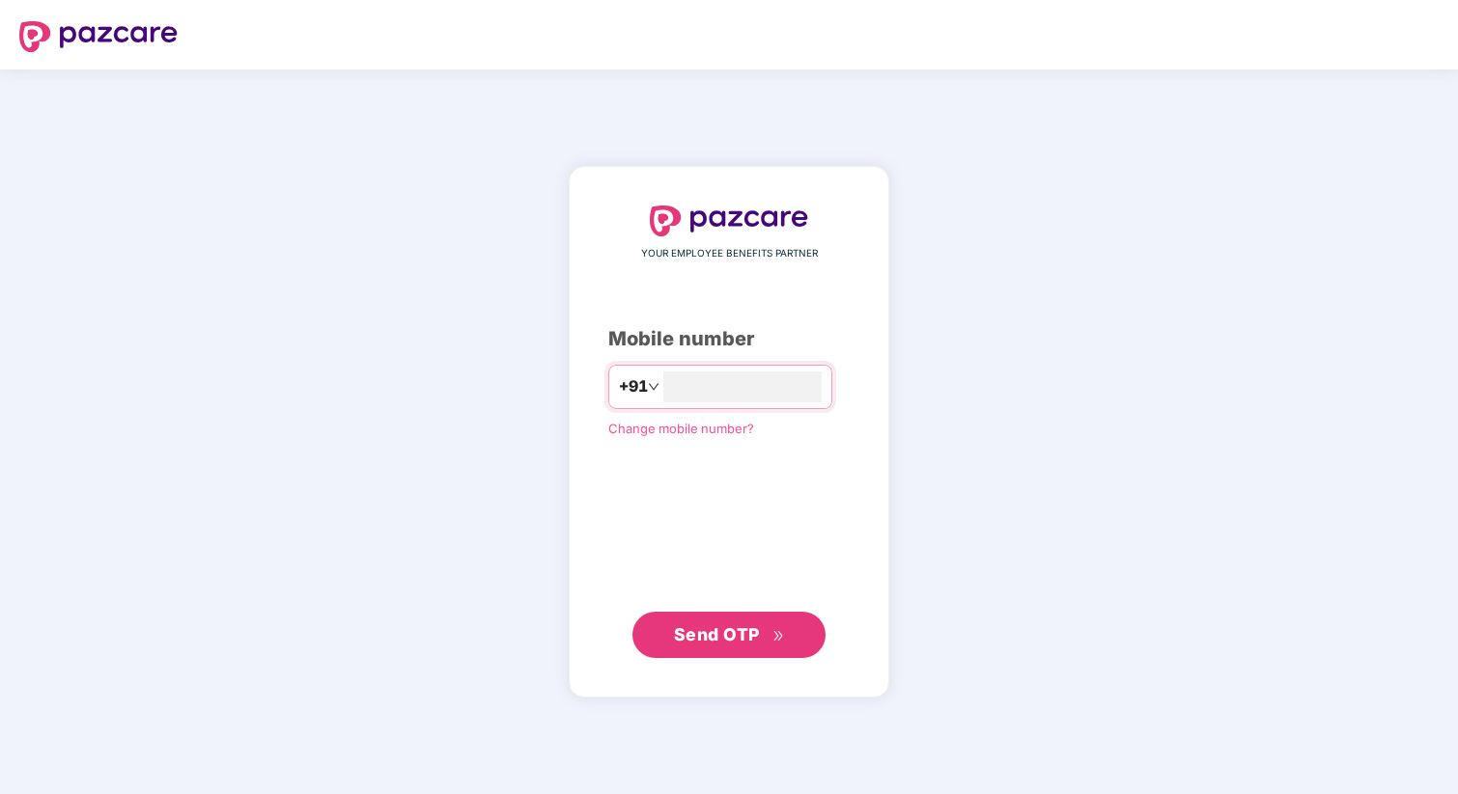
type input "**********"
click at [690, 621] on button "Send OTP" at bounding box center [728, 635] width 193 height 46
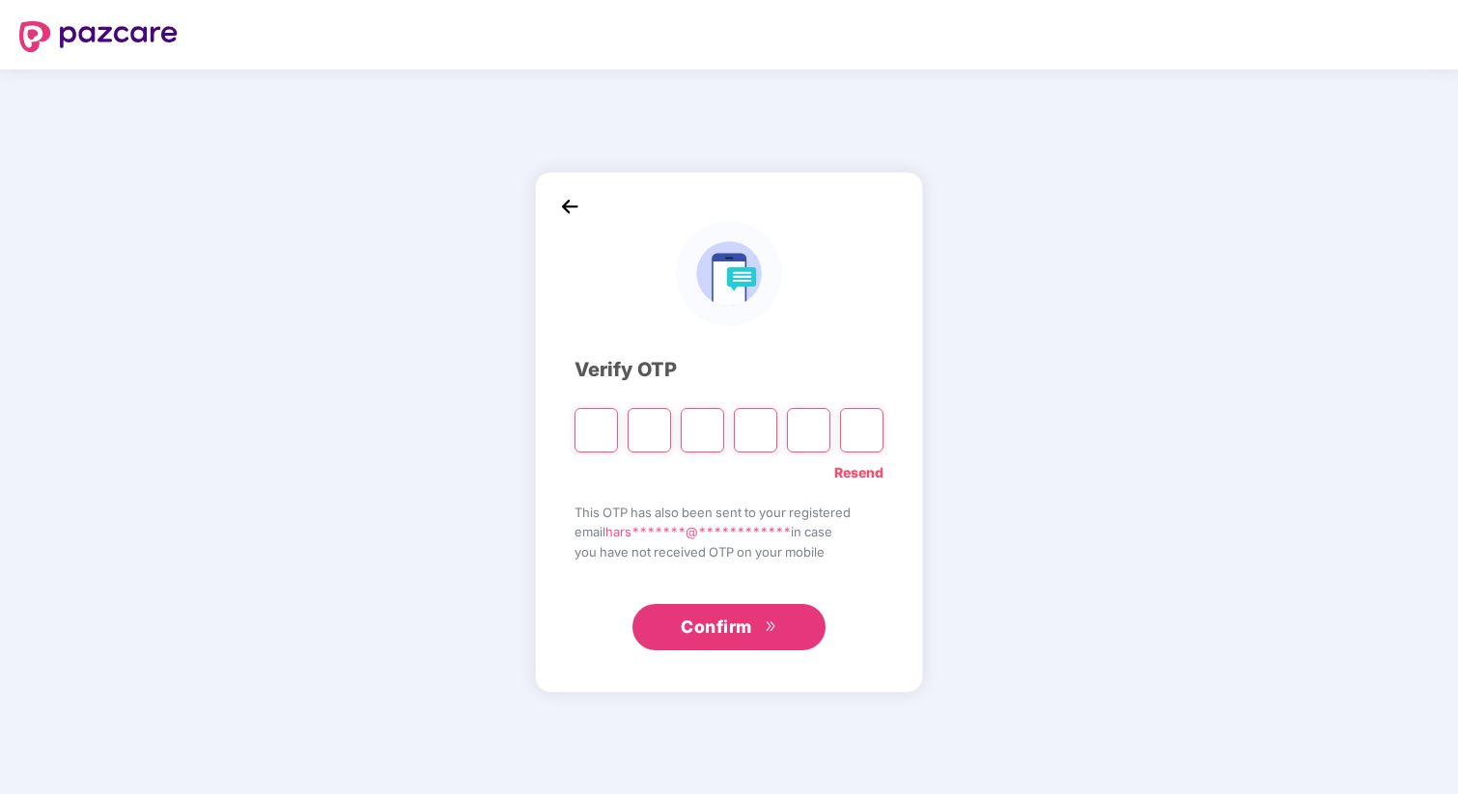
type input "*"
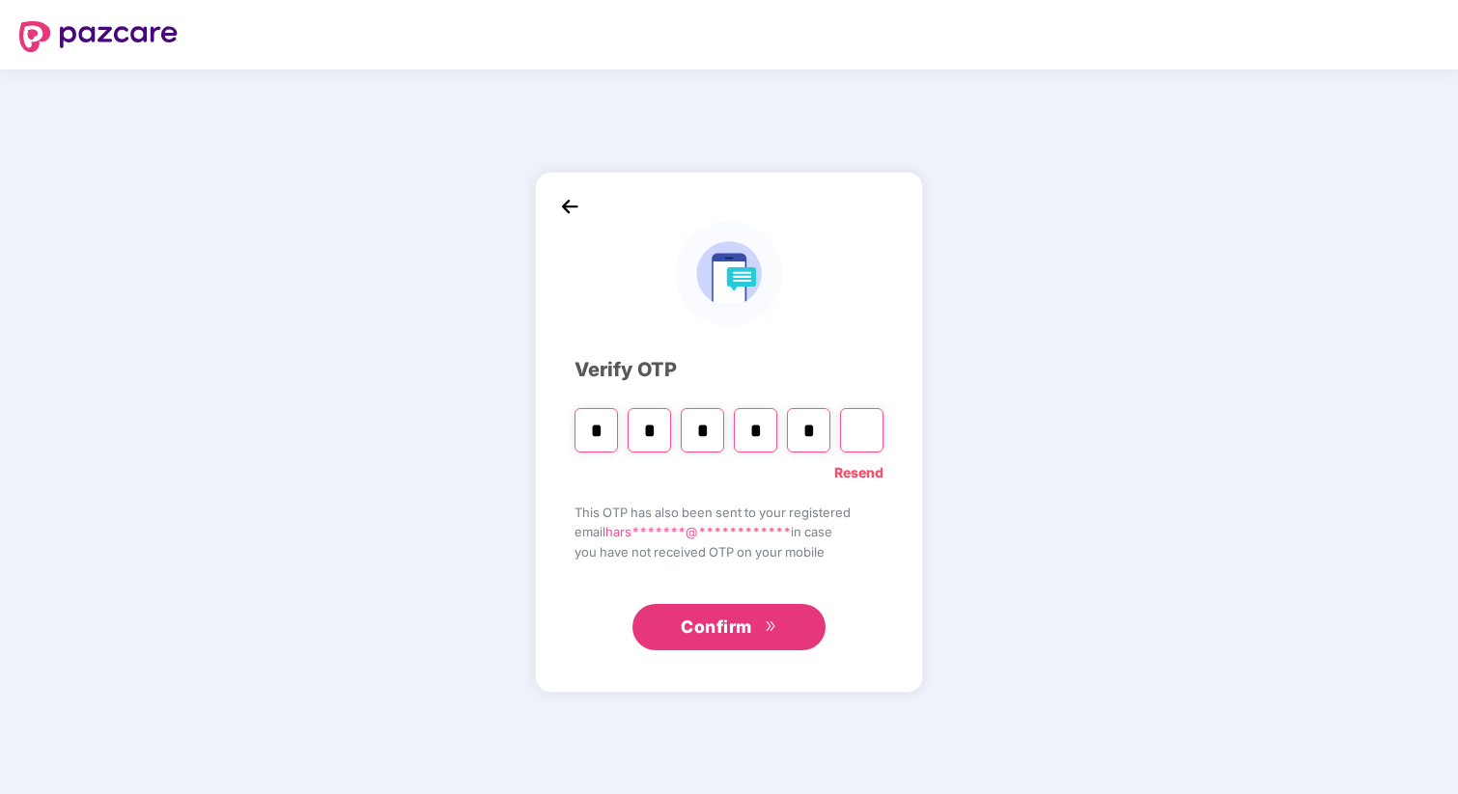
type input "*"
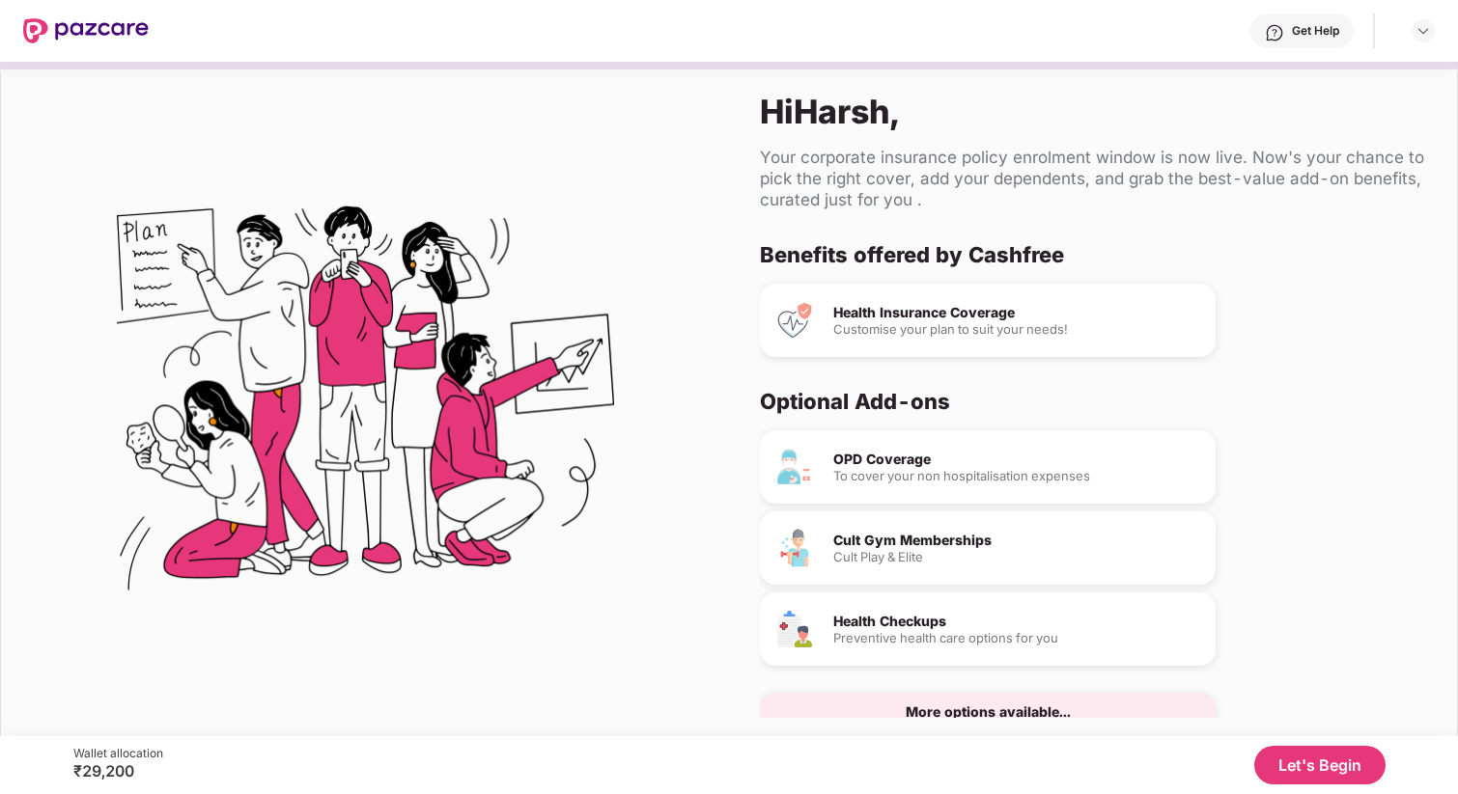
click at [1334, 754] on button "Let's Begin" at bounding box center [1319, 765] width 131 height 39
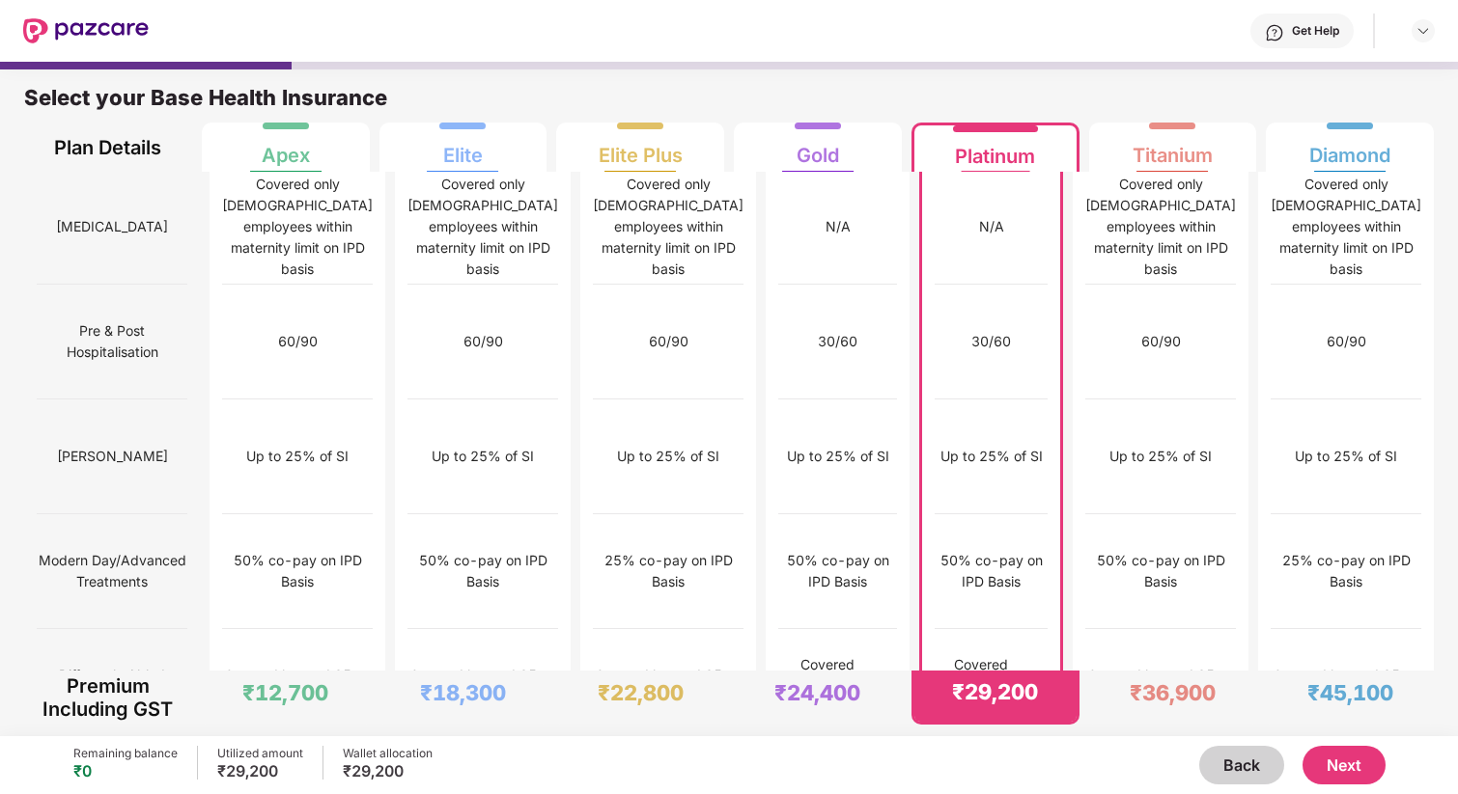
scroll to position [1723, 0]
click at [1047, 681] on img at bounding box center [1039, 688] width 15 height 15
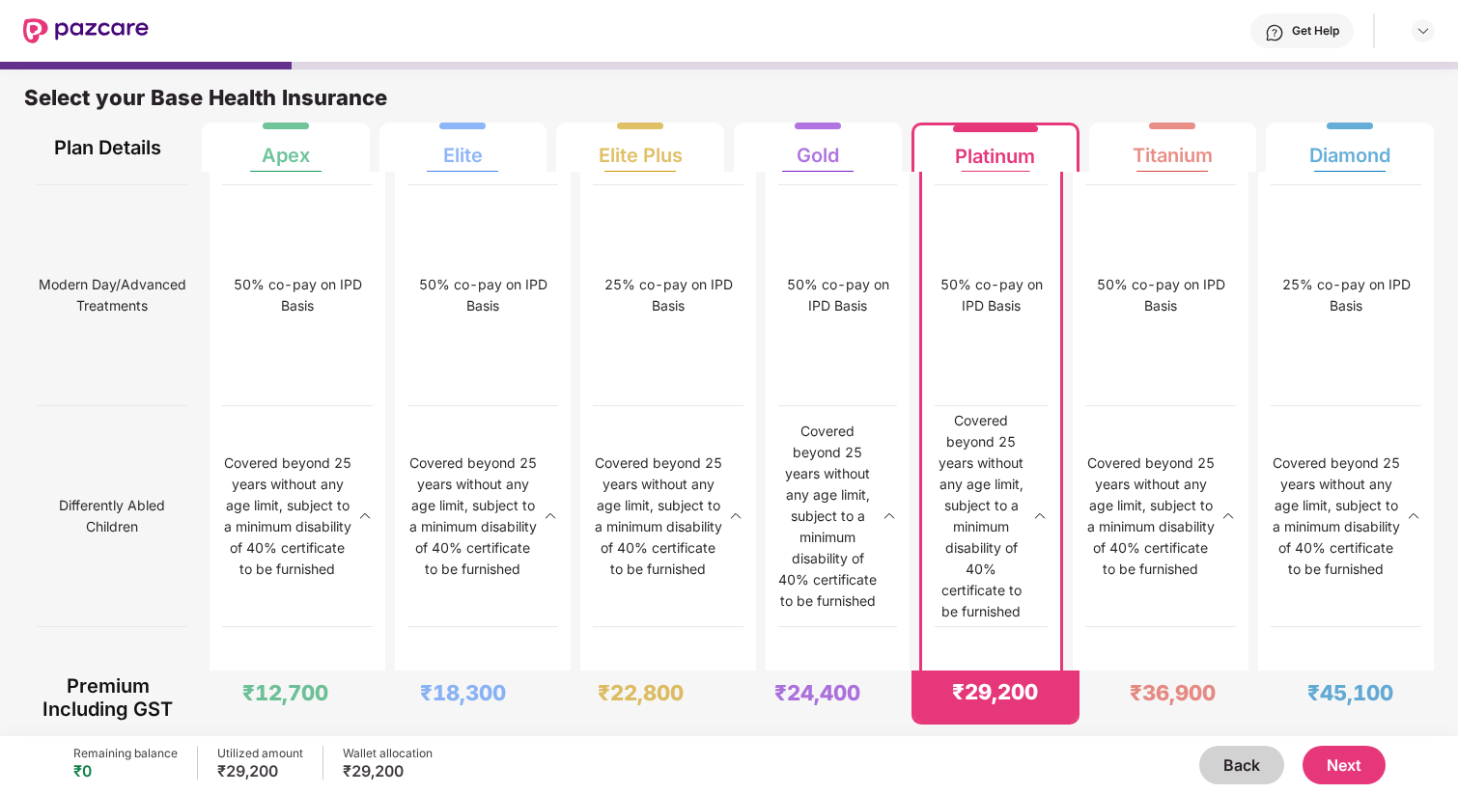
scroll to position [10, 0]
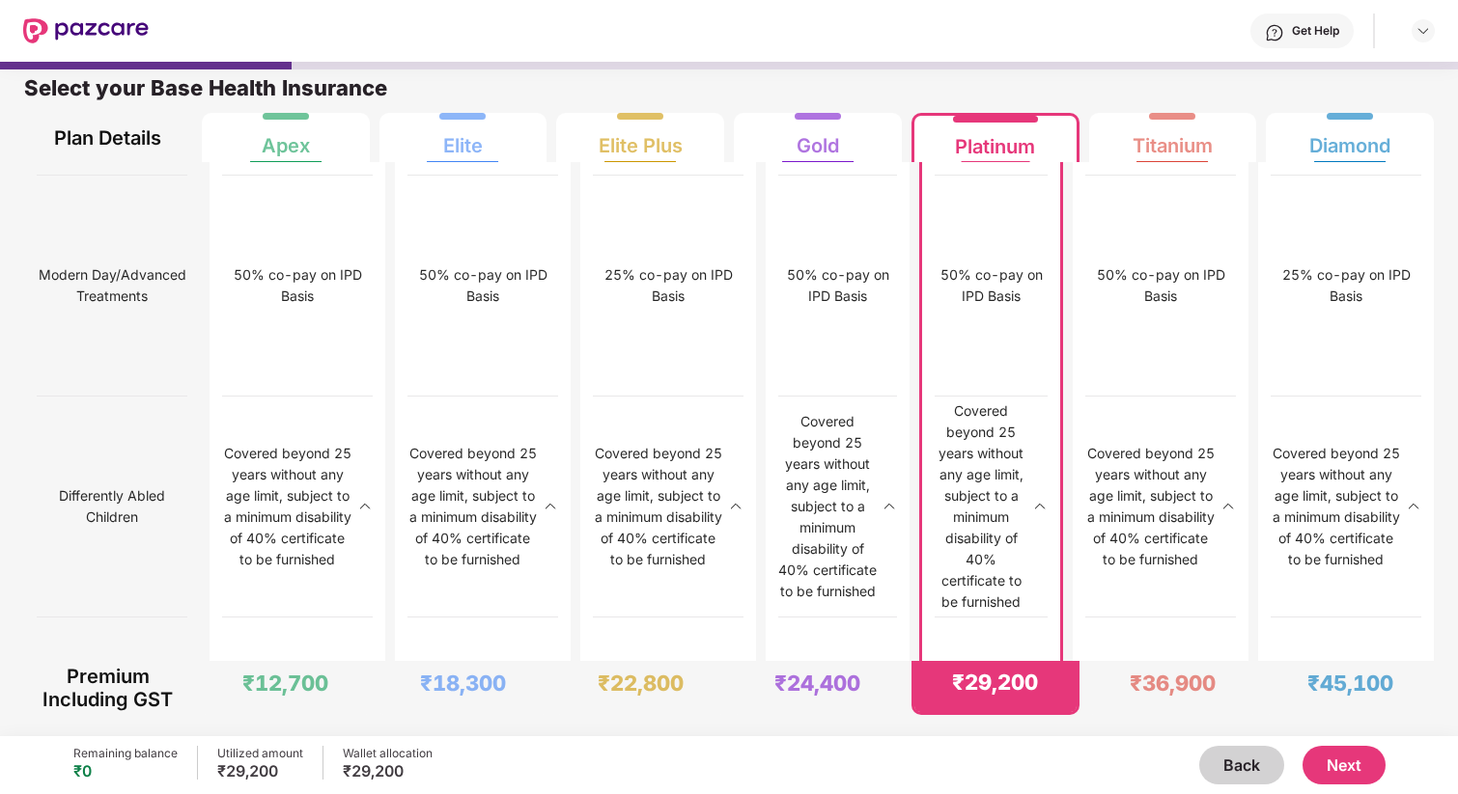
click at [1326, 773] on button "Next" at bounding box center [1343, 765] width 83 height 39
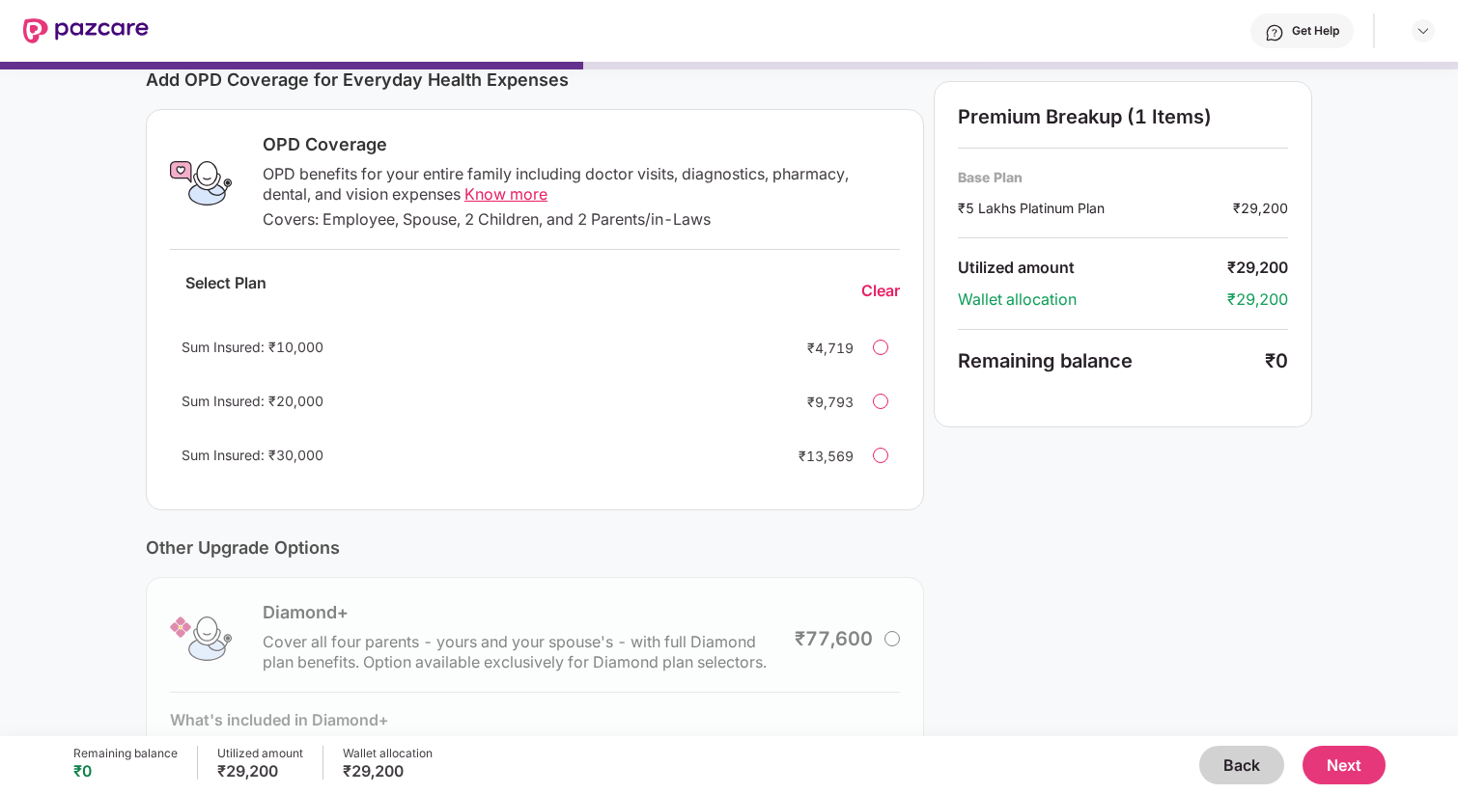
scroll to position [224, 0]
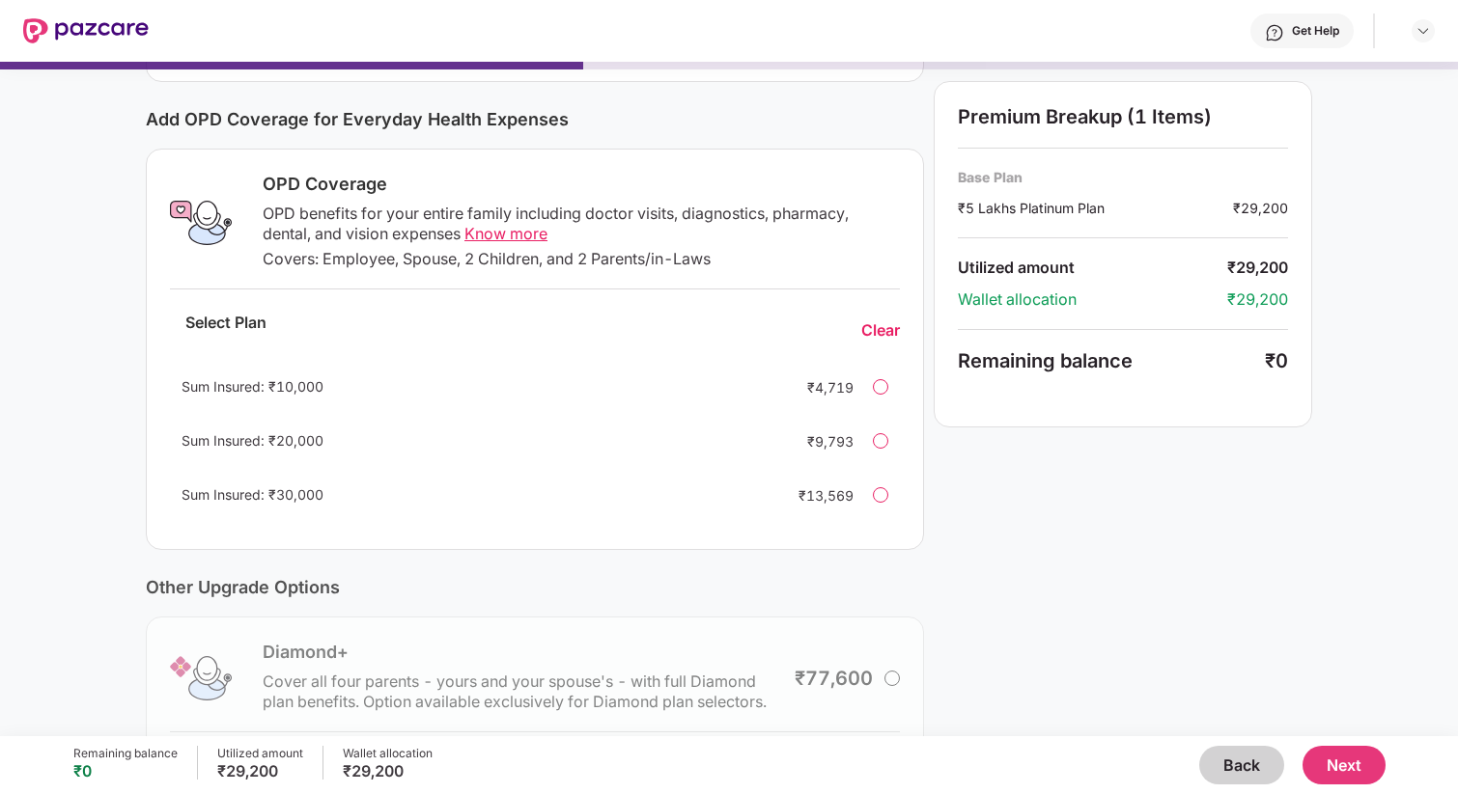
click at [490, 235] on span "Know more" at bounding box center [505, 233] width 83 height 19
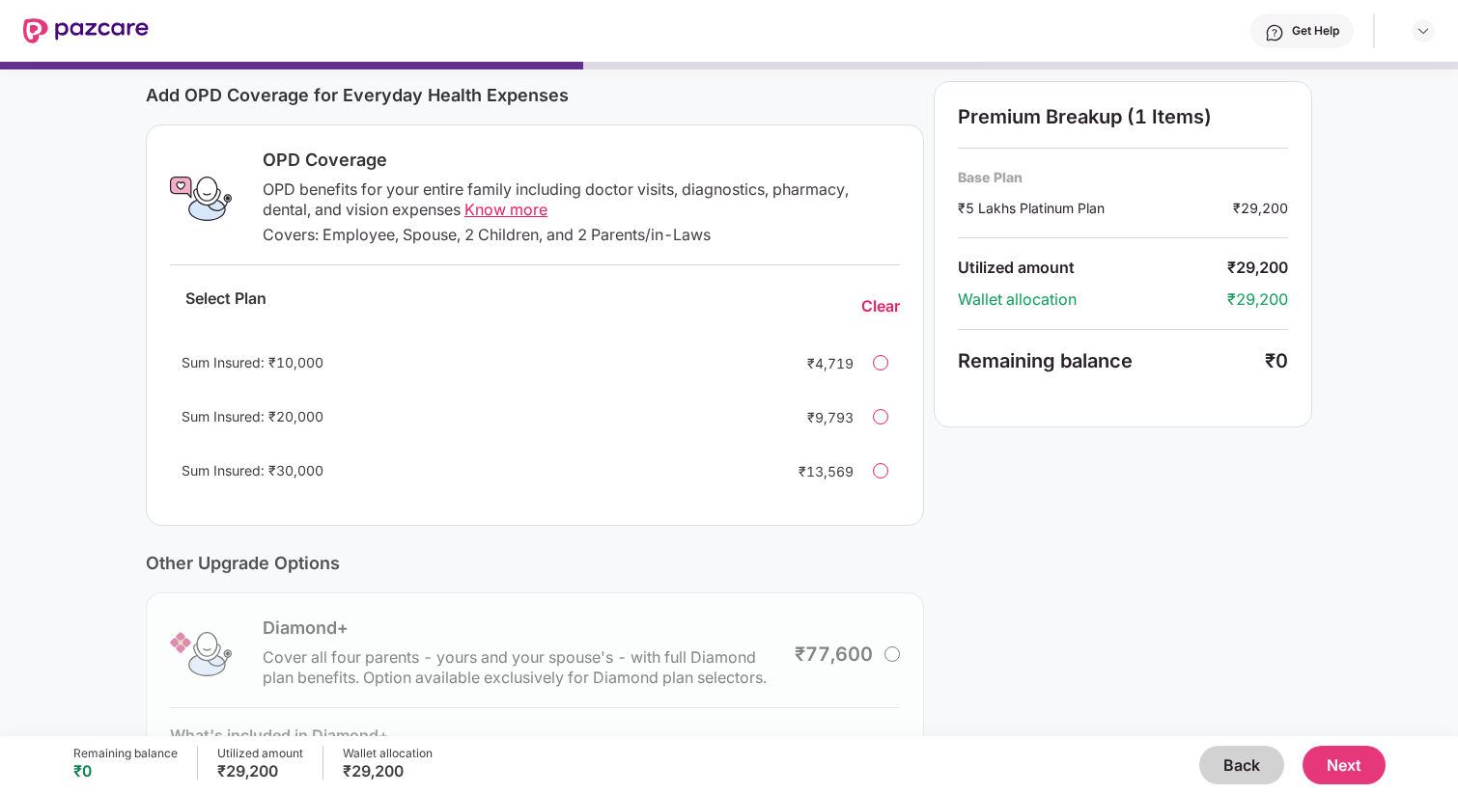
scroll to position [390, 0]
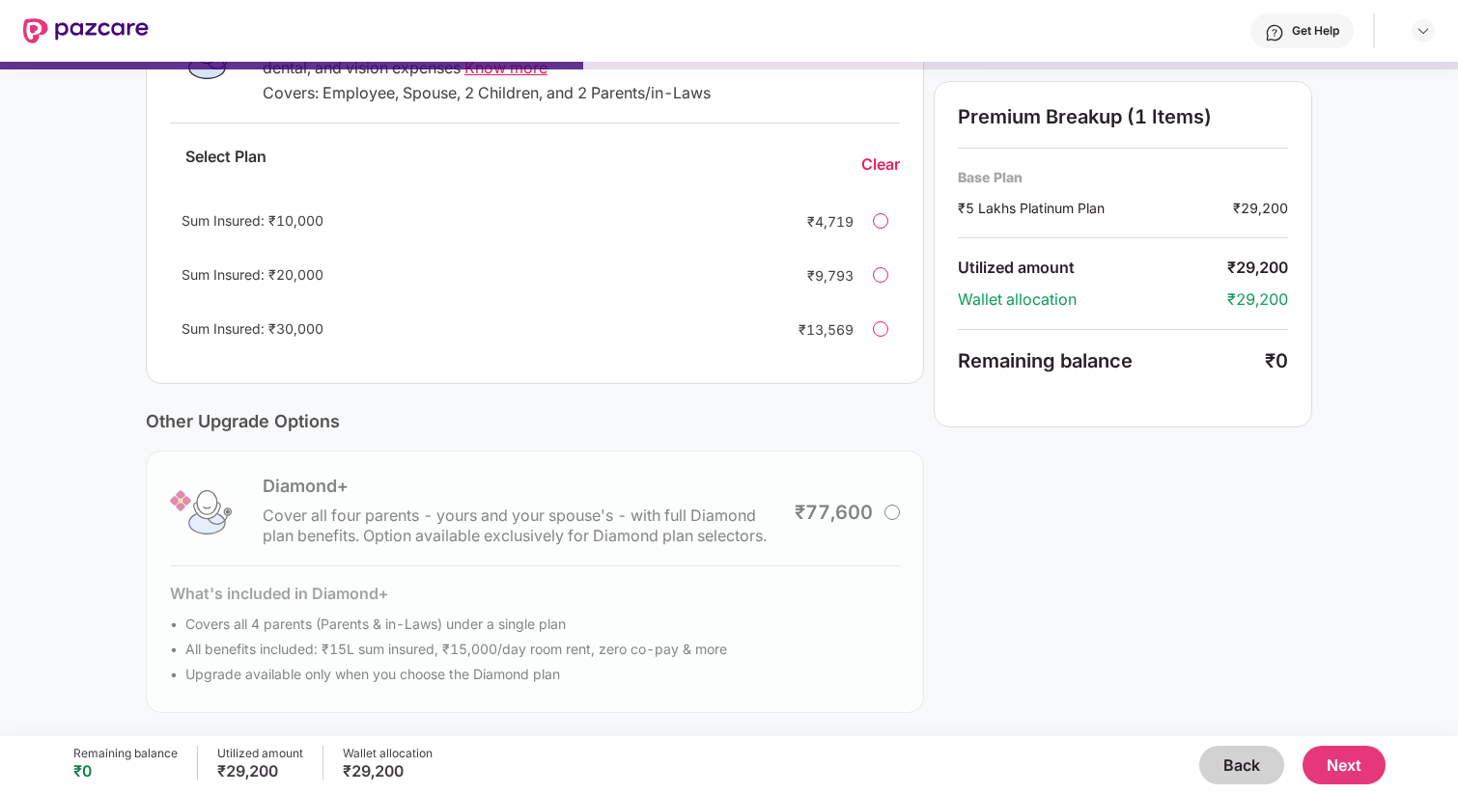
click at [1325, 770] on button "Next" at bounding box center [1343, 765] width 83 height 39
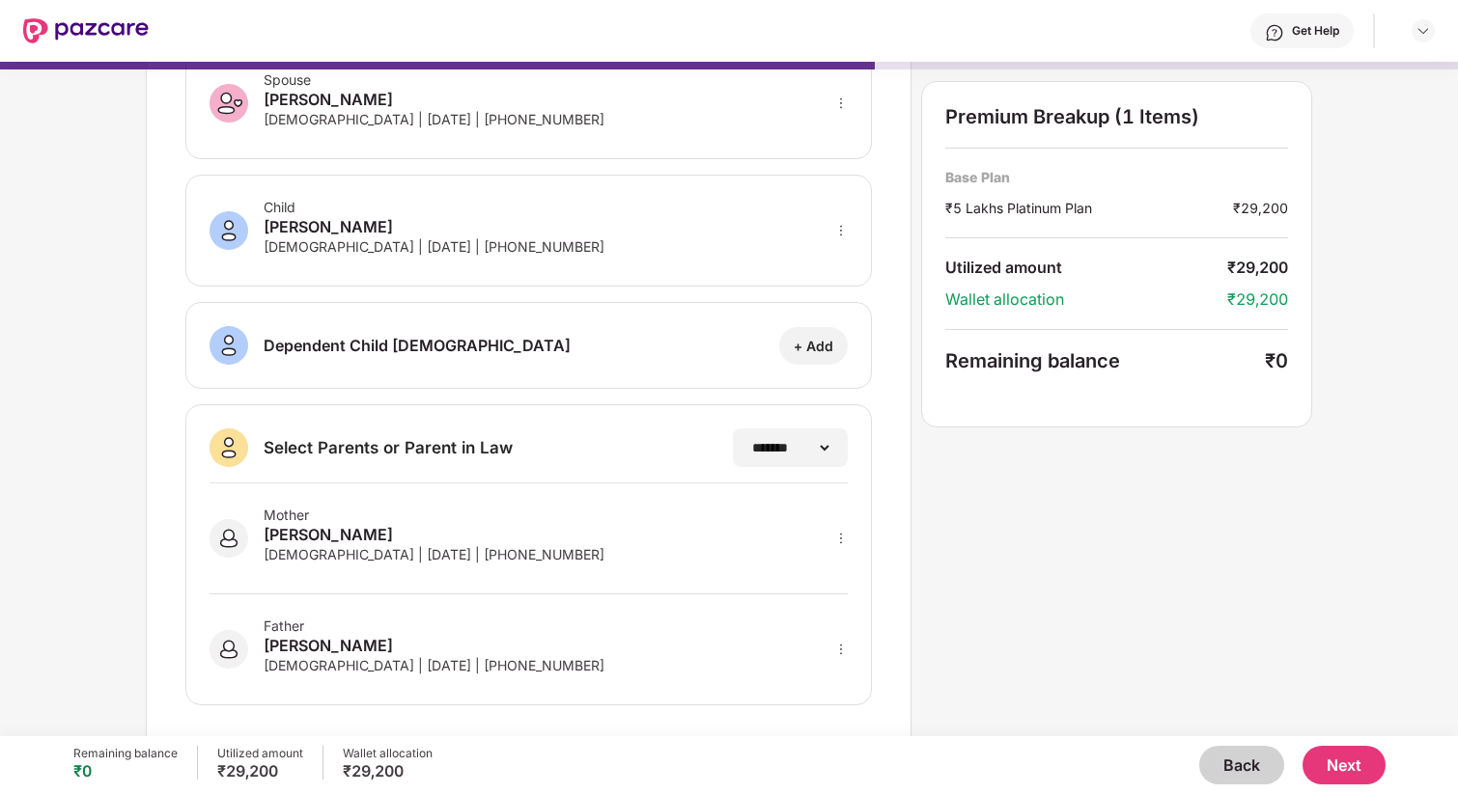
scroll to position [259, 0]
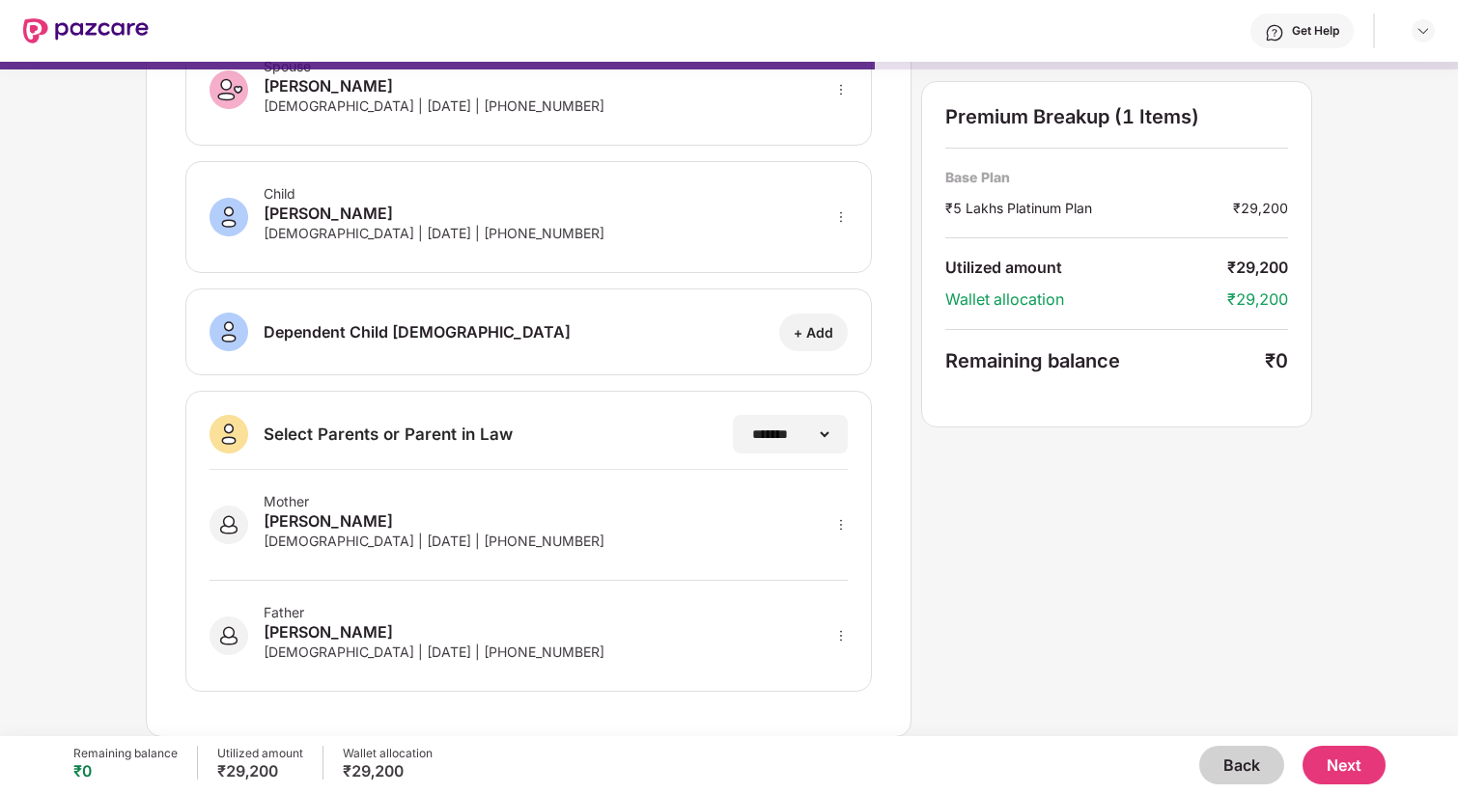
click at [1310, 767] on button "Next" at bounding box center [1343, 765] width 83 height 39
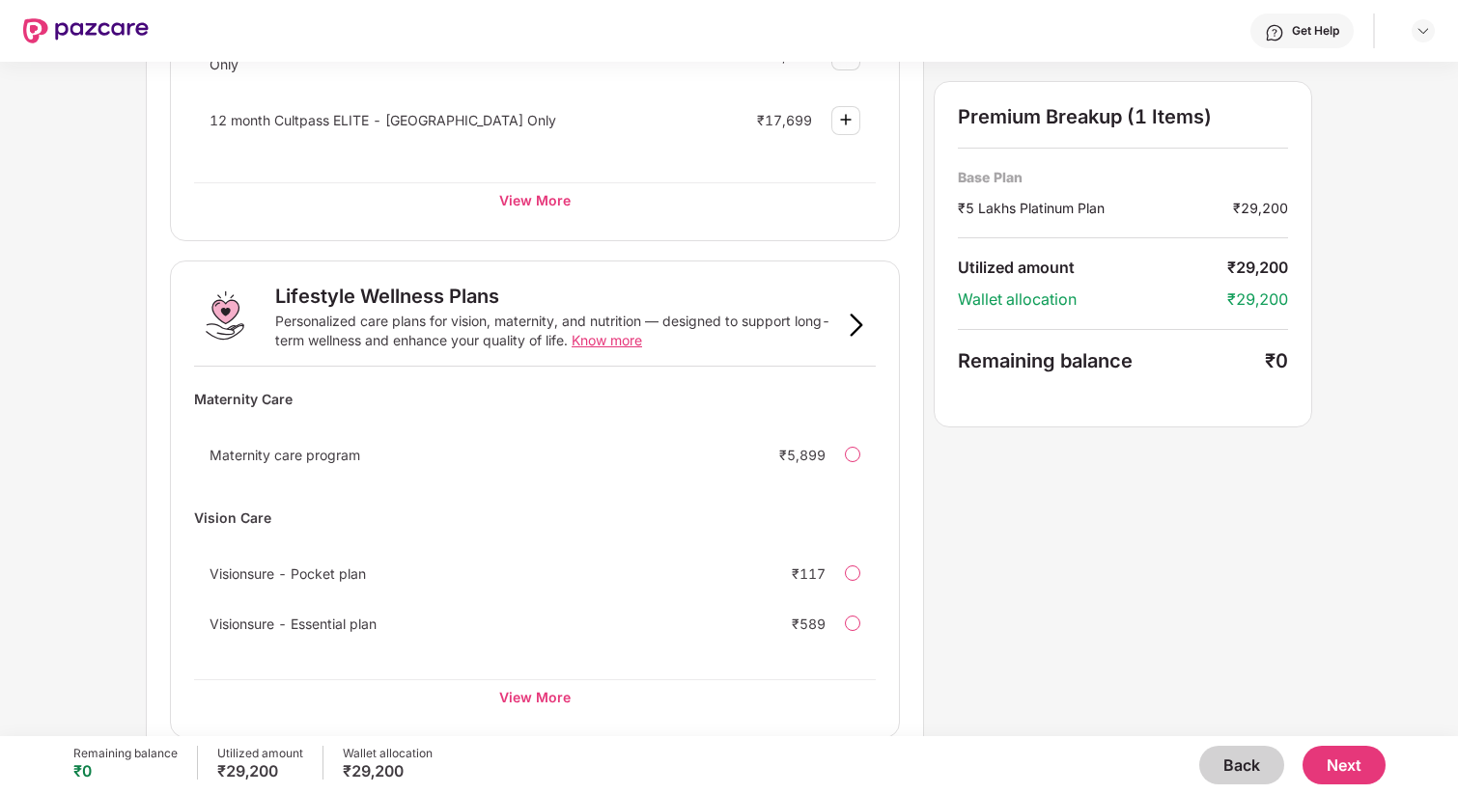
scroll to position [1088, 0]
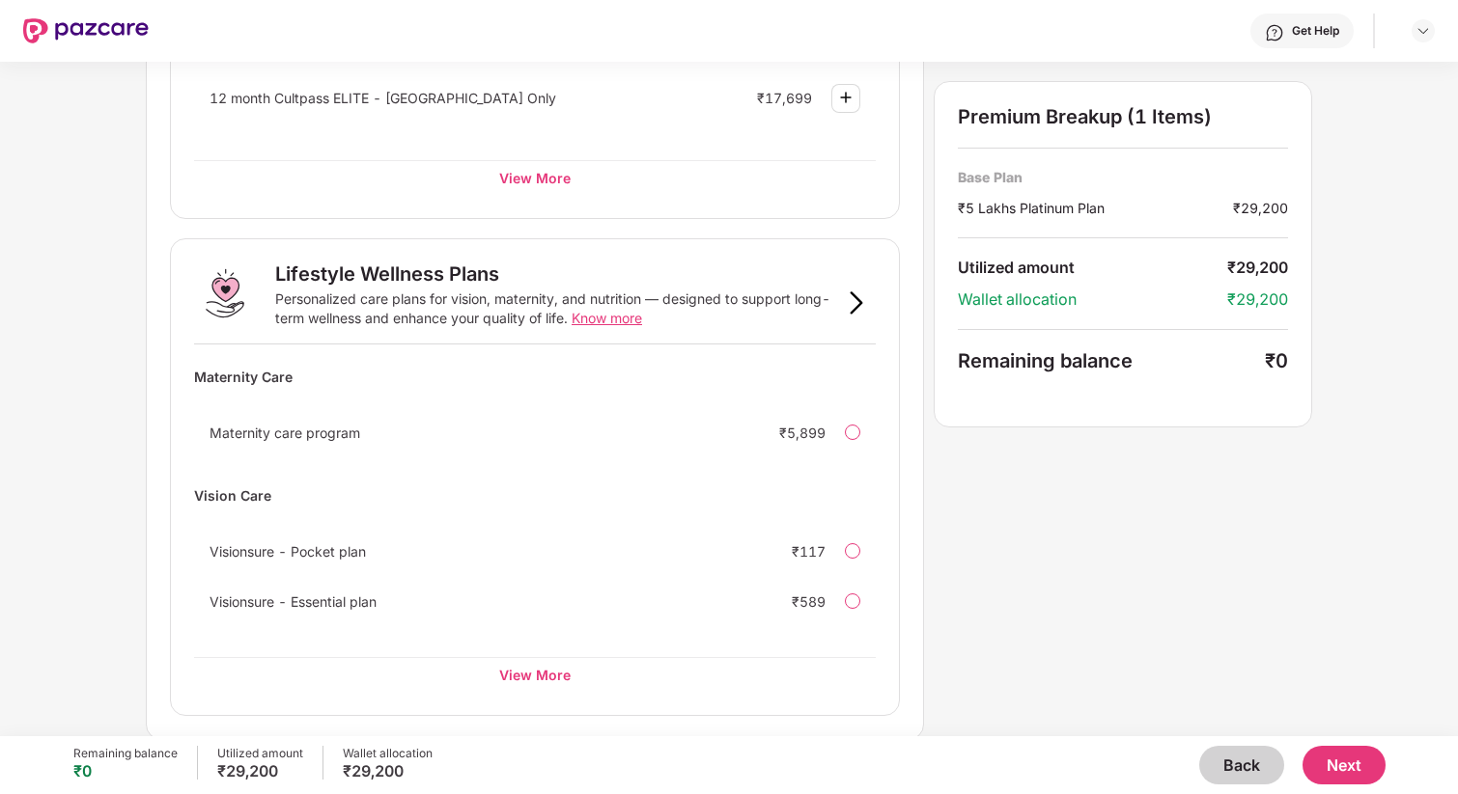
click at [1324, 760] on button "Next" at bounding box center [1343, 765] width 83 height 39
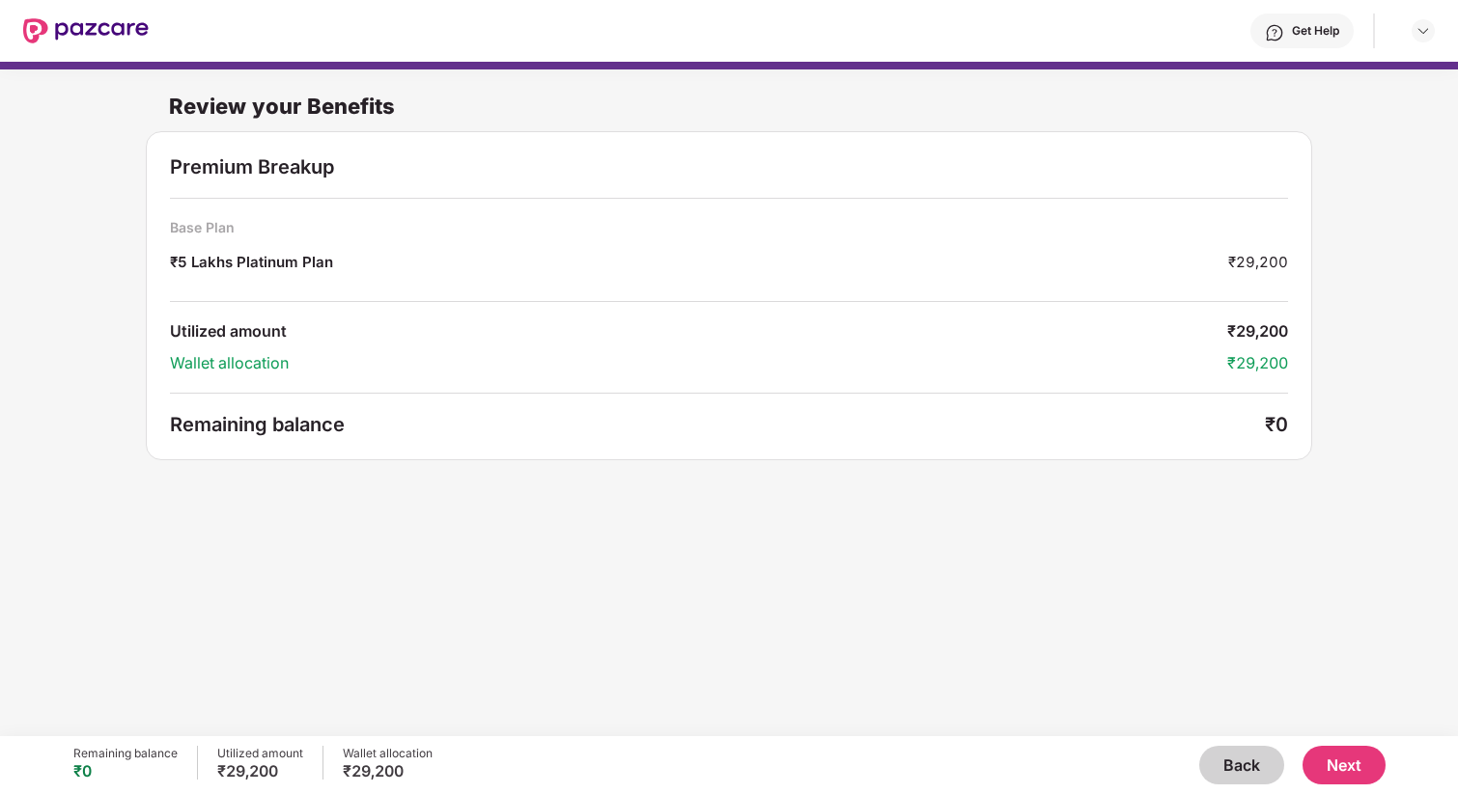
click at [1351, 775] on button "Next" at bounding box center [1343, 765] width 83 height 39
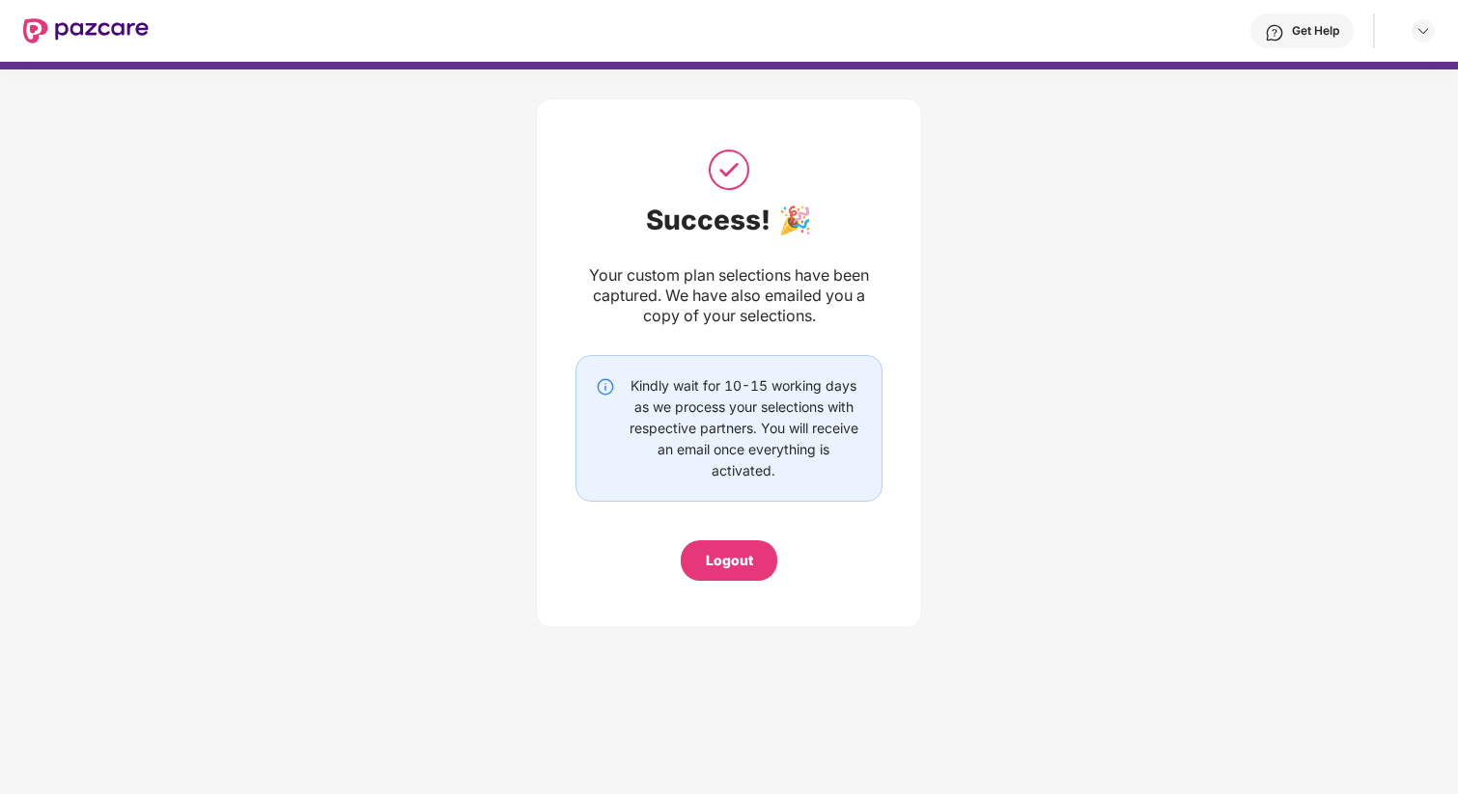
click at [73, 31] on img at bounding box center [85, 30] width 125 height 25
click at [738, 551] on div "Logout" at bounding box center [729, 560] width 47 height 21
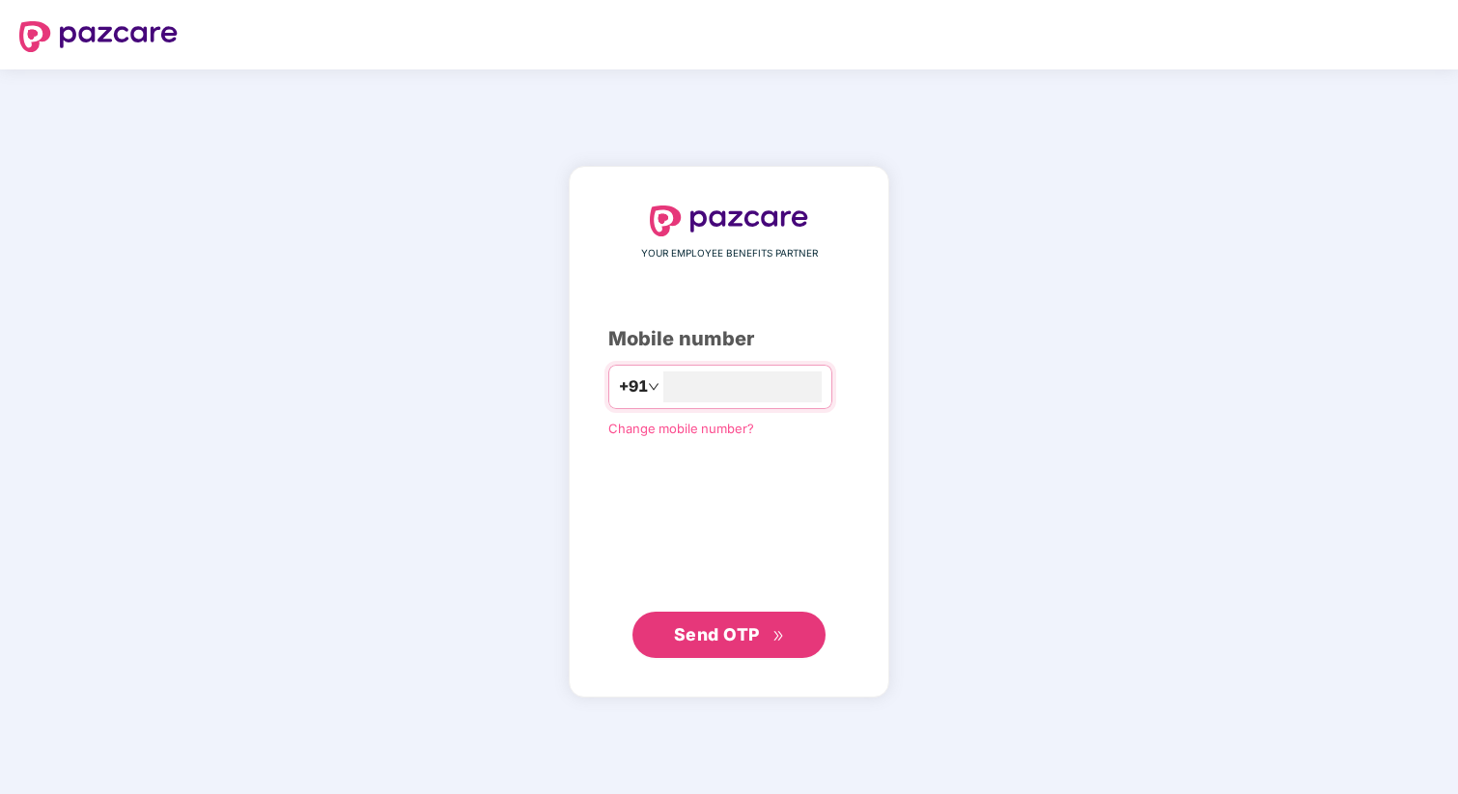
type input "**********"
click at [715, 635] on span "Send OTP" at bounding box center [717, 635] width 86 height 20
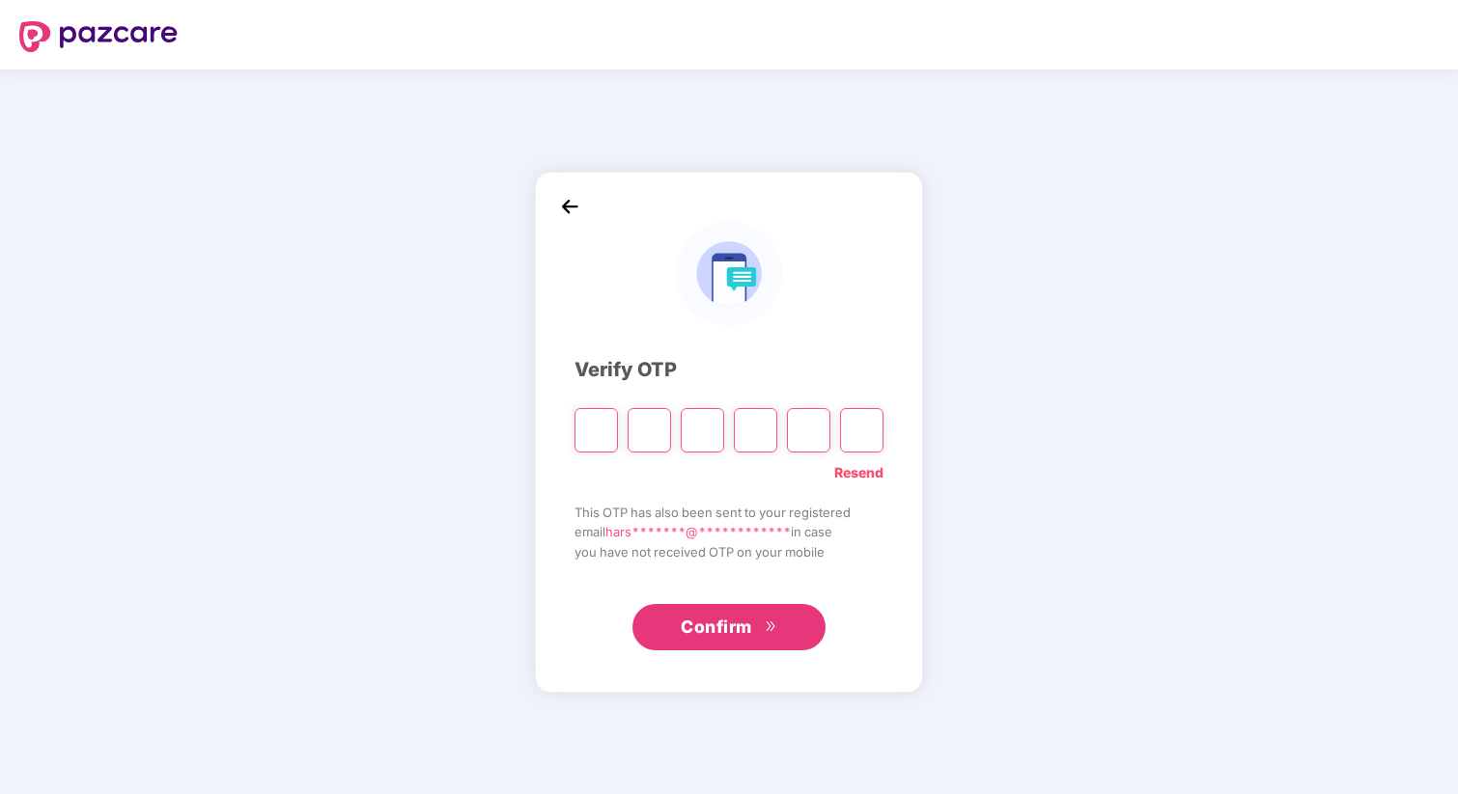
type input "*"
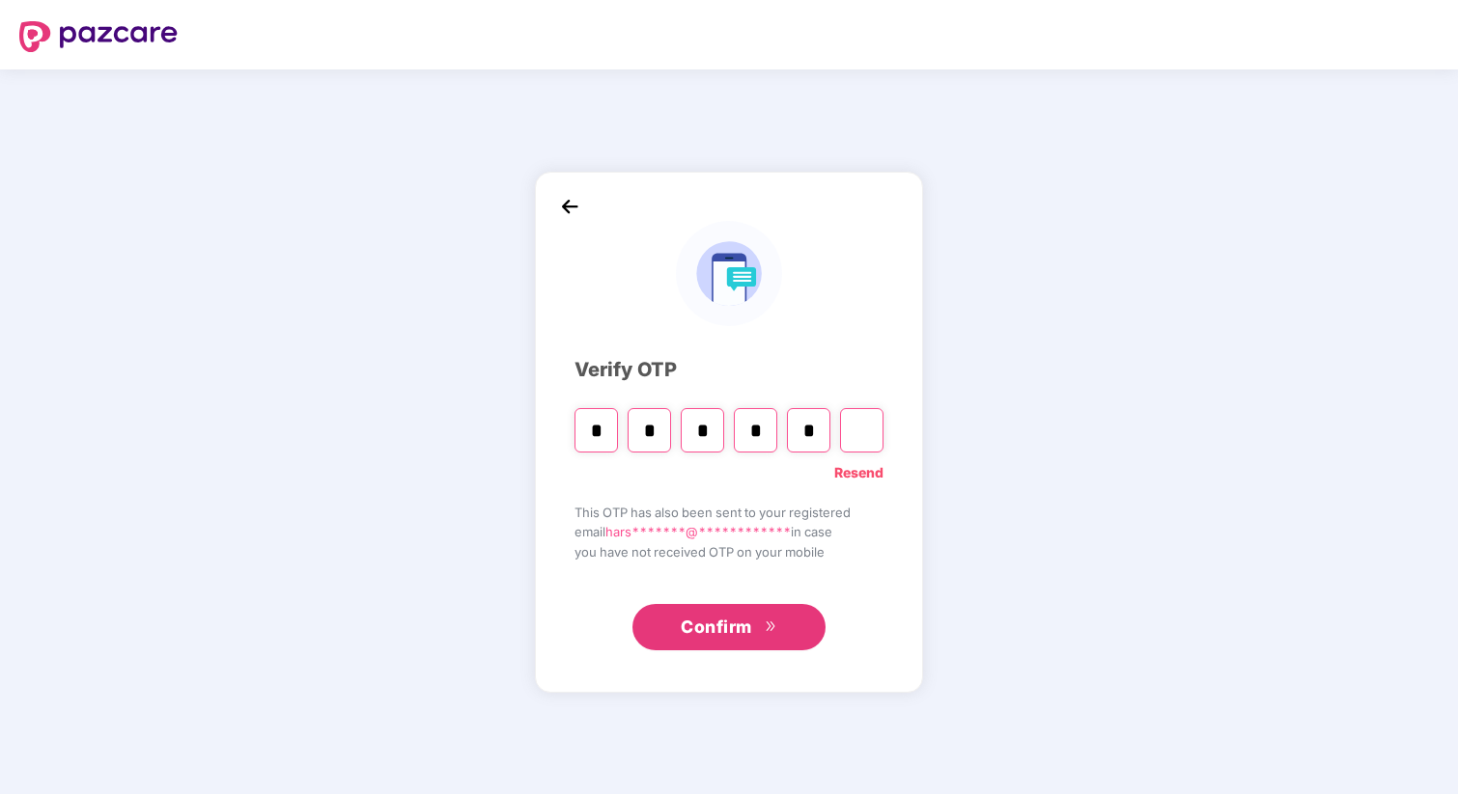
type input "*"
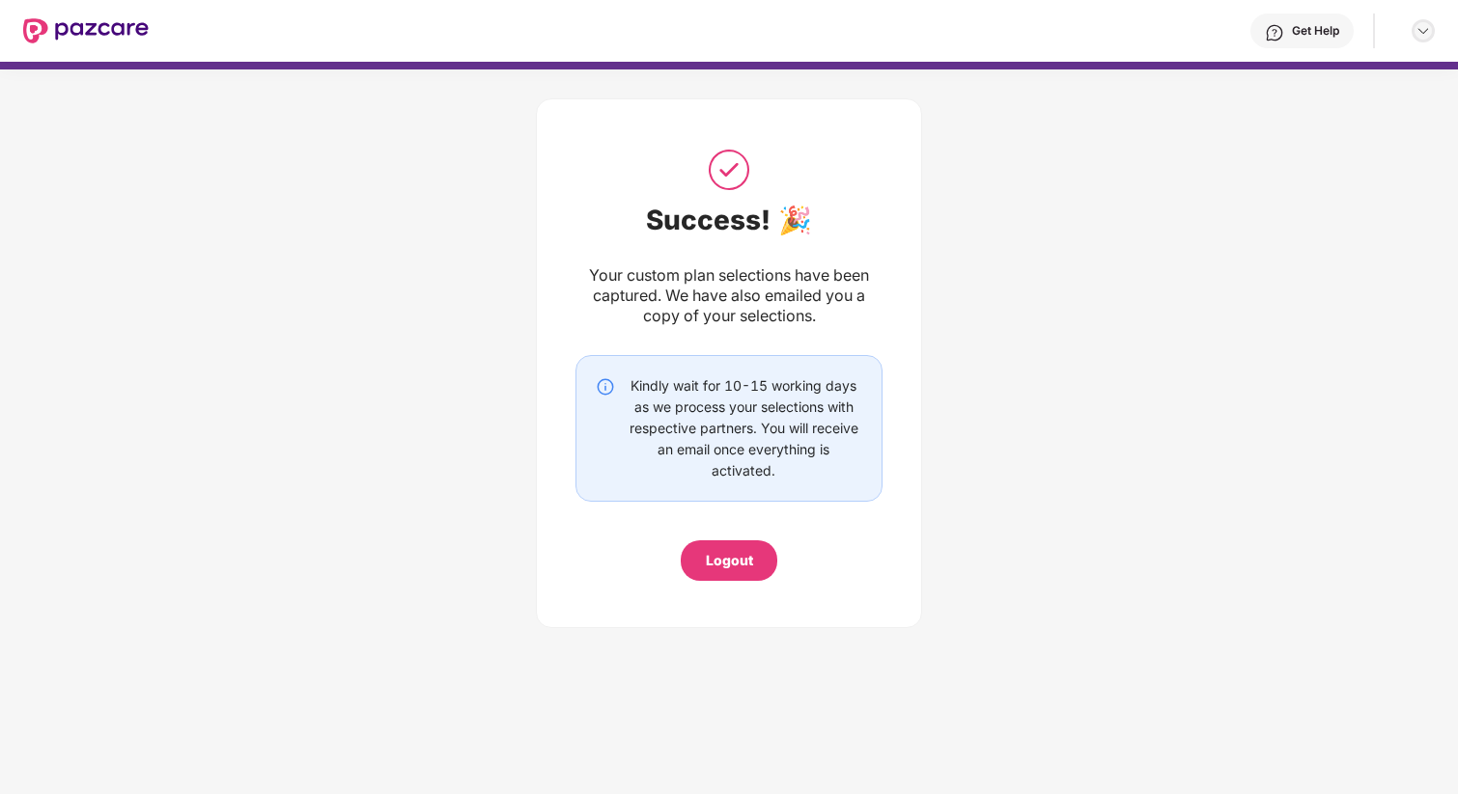
click at [1425, 37] on img at bounding box center [1422, 30] width 15 height 15
click at [580, 175] on div "Success! 🎉 Your custom plan selections have been captured. We have also emailed…" at bounding box center [728, 363] width 307 height 435
click at [281, 310] on div "Success! 🎉 Your custom plan selections have been captured. We have also emailed…" at bounding box center [729, 359] width 1458 height 578
click at [42, 23] on img at bounding box center [85, 30] width 125 height 25
